Goal: Task Accomplishment & Management: Manage account settings

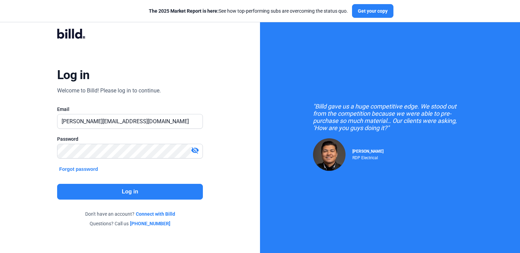
click at [109, 189] on button "Log in" at bounding box center [130, 192] width 146 height 16
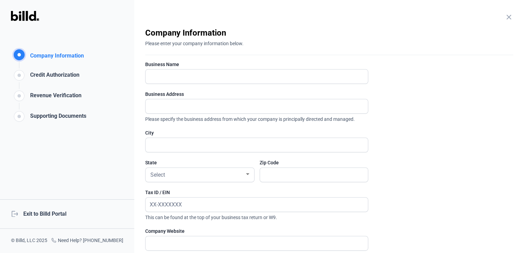
click at [59, 211] on div "logout Exit to Billd Portal" at bounding box center [67, 213] width 134 height 29
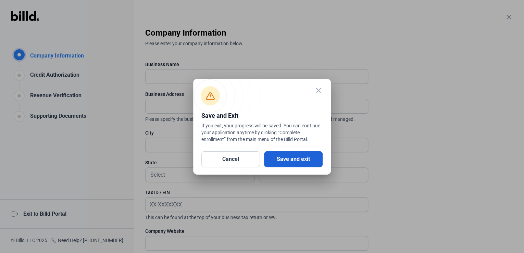
click at [274, 159] on button "Save and exit" at bounding box center [293, 159] width 59 height 16
